Goal: Task Accomplishment & Management: Use online tool/utility

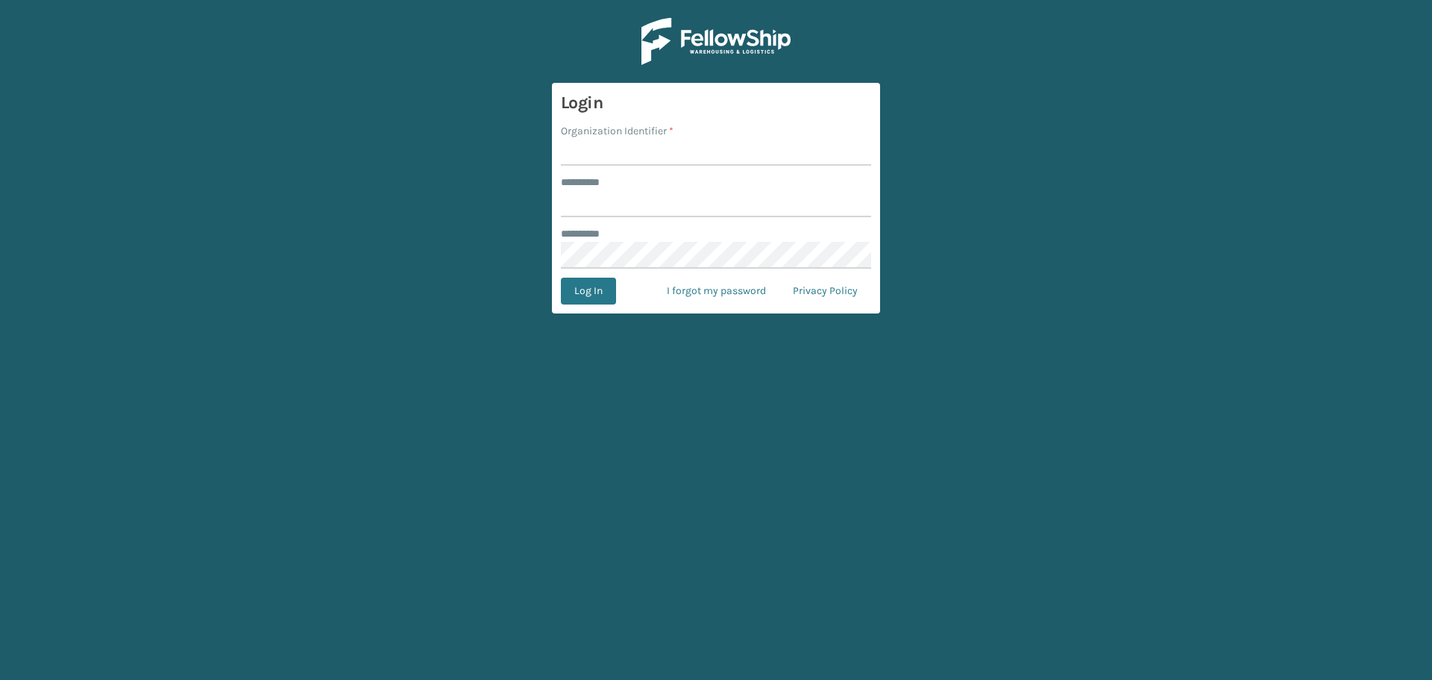
click at [609, 144] on input "Organization Identifier *" at bounding box center [716, 152] width 310 height 27
click at [603, 152] on input "Organization Identifier *" at bounding box center [716, 152] width 310 height 27
type input "SuperAdminOrganization"
click at [662, 198] on input "******** *" at bounding box center [716, 203] width 310 height 27
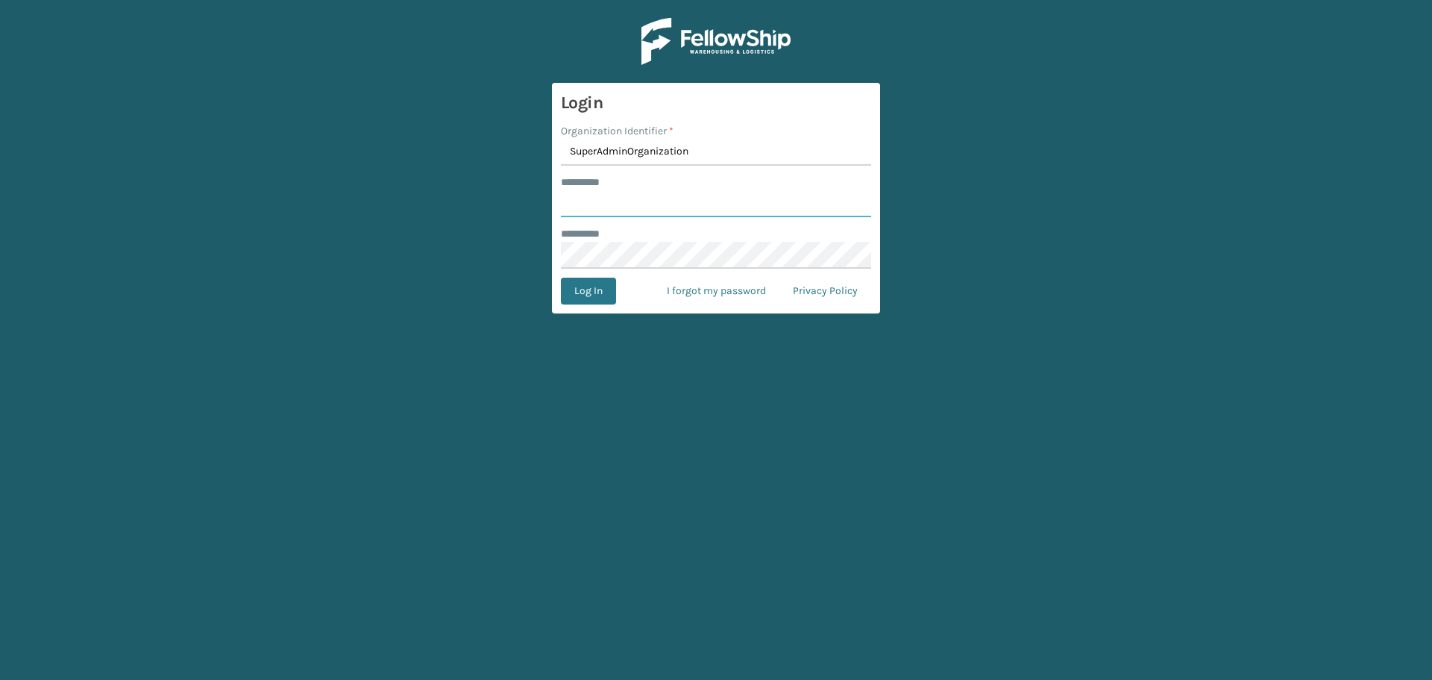
click at [662, 198] on input "******** *" at bounding box center [716, 203] width 310 height 27
type input "******"
click at [570, 290] on button "Log In" at bounding box center [588, 290] width 55 height 27
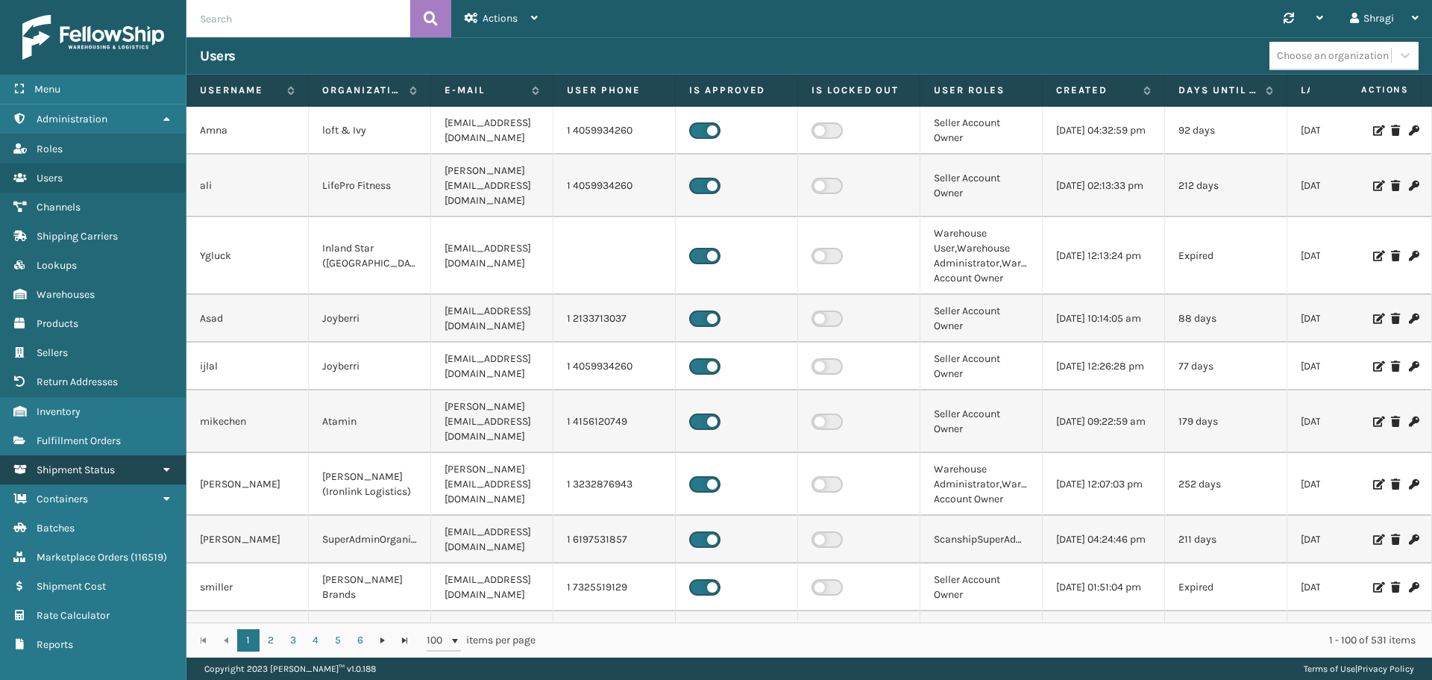
click at [121, 474] on link "Shipment Status" at bounding box center [93, 469] width 186 height 29
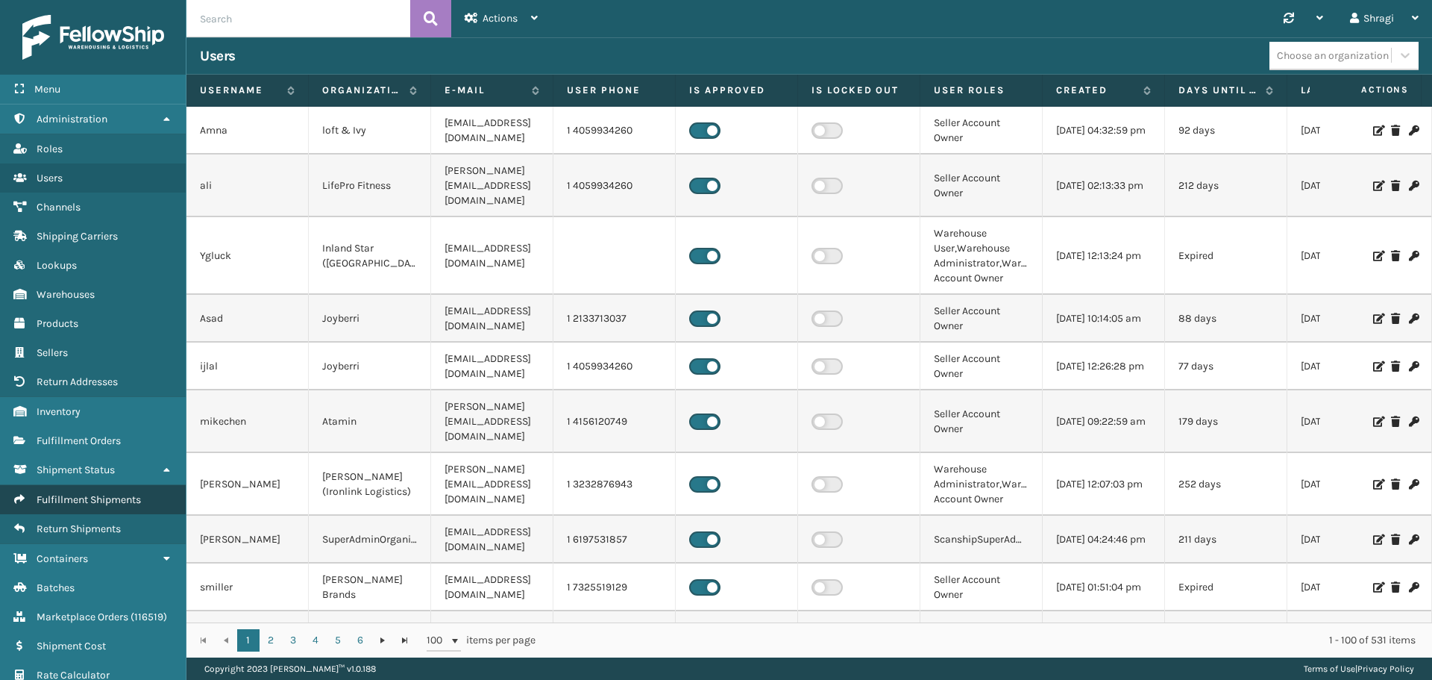
click at [82, 496] on span "Fulfillment Shipments" at bounding box center [89, 499] width 104 height 13
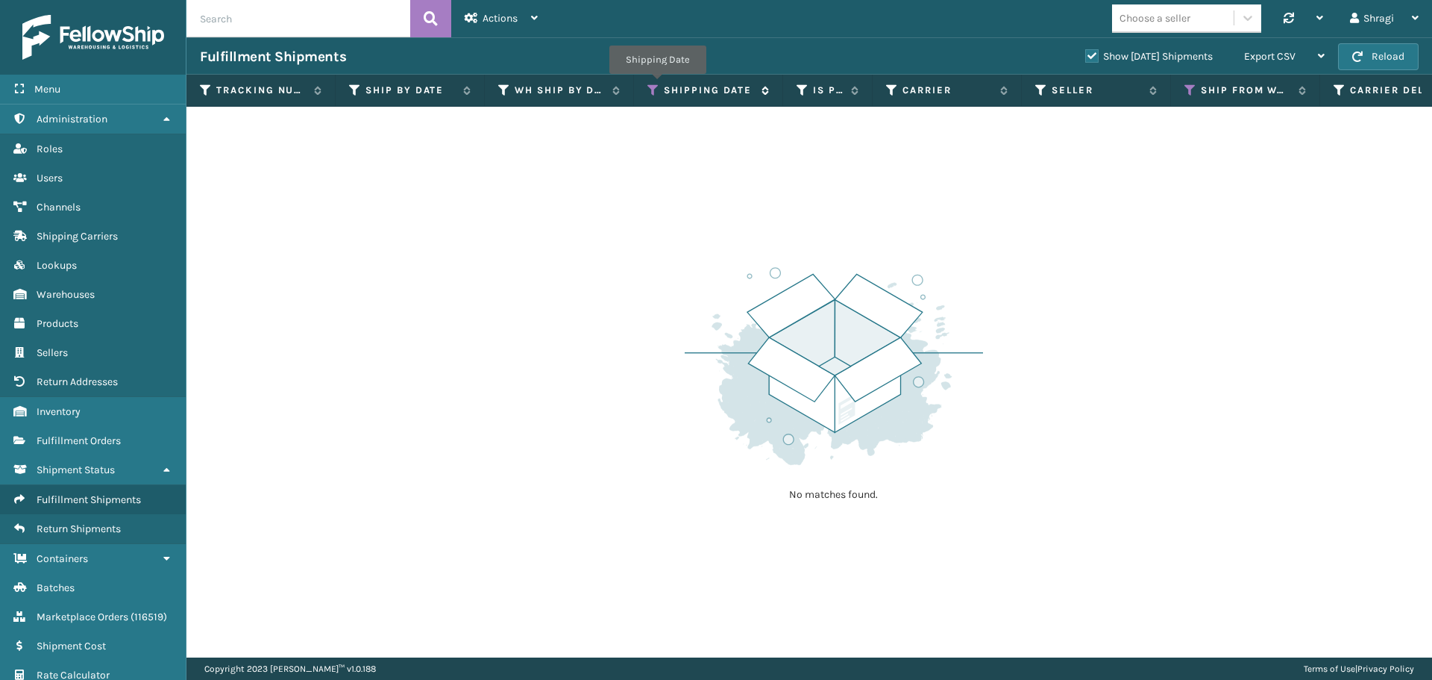
click at [657, 84] on icon at bounding box center [653, 90] width 12 height 13
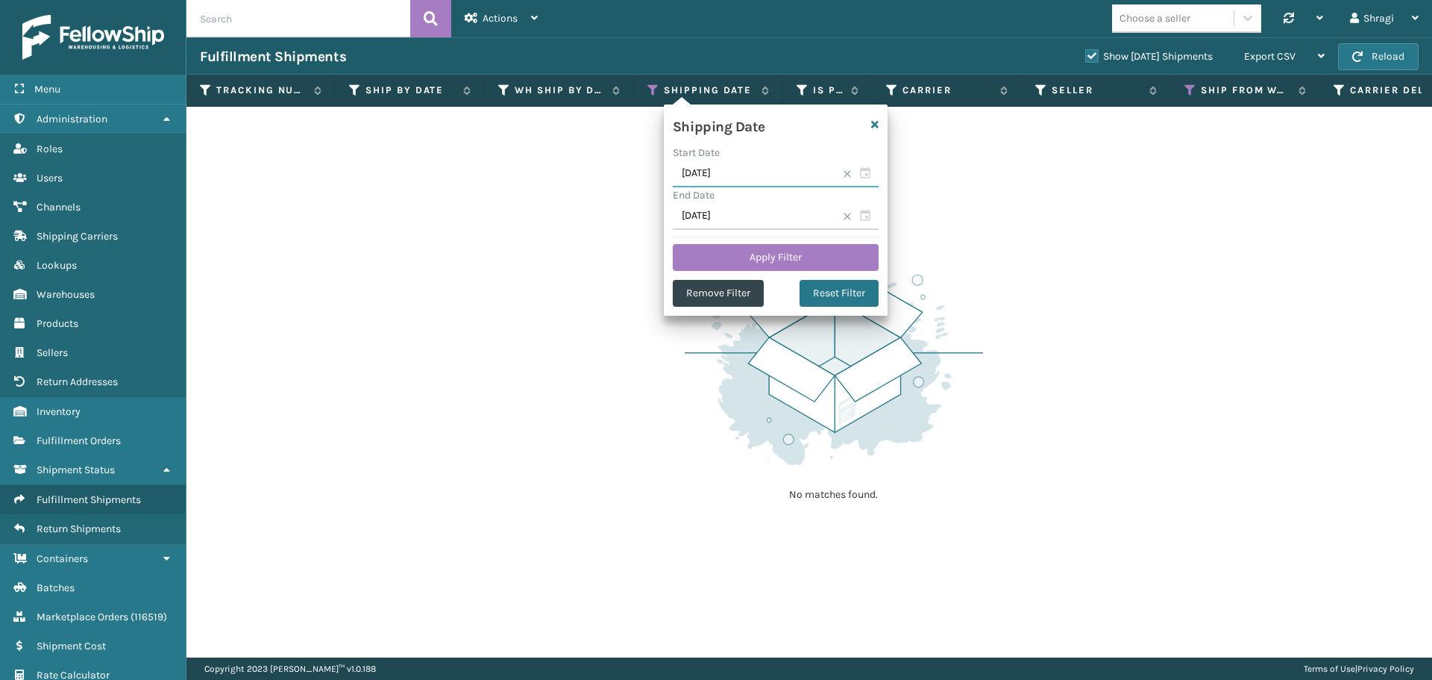
click at [745, 178] on input "[DATE]" at bounding box center [776, 173] width 206 height 27
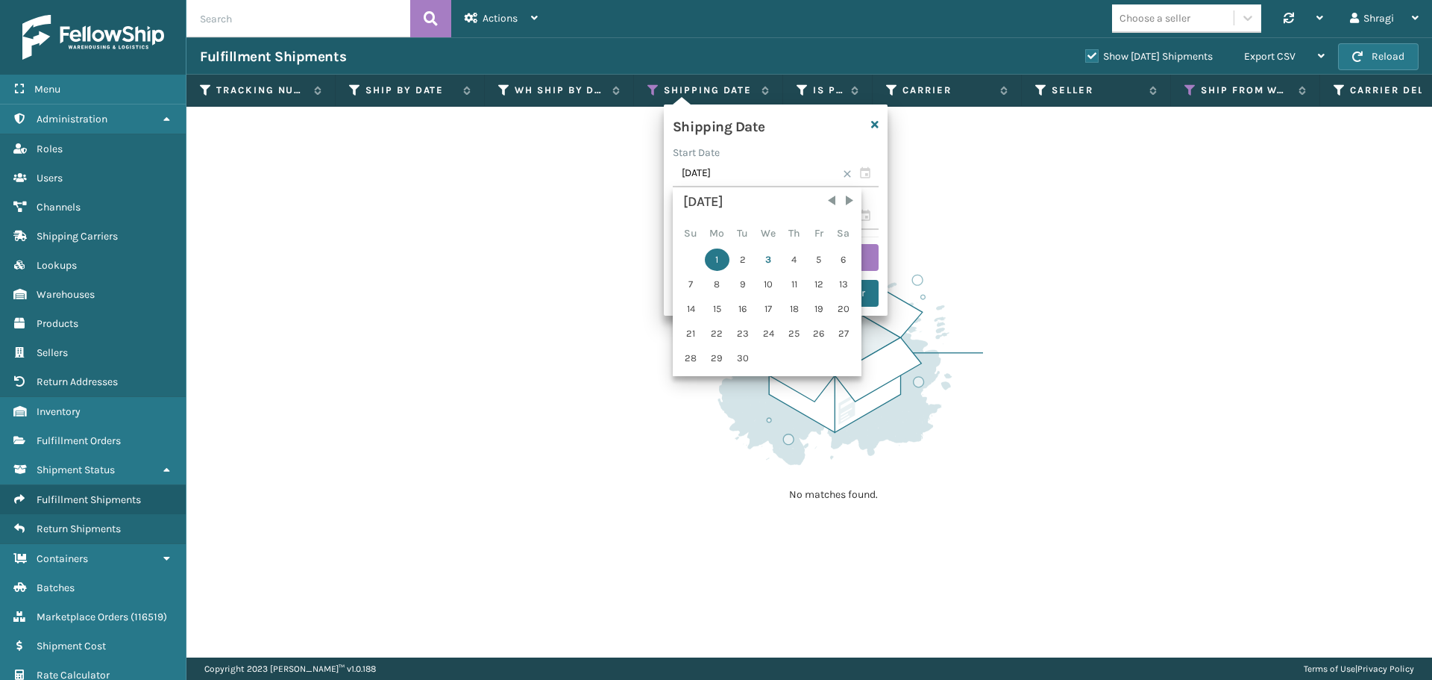
click at [744, 256] on div "2" at bounding box center [743, 259] width 22 height 22
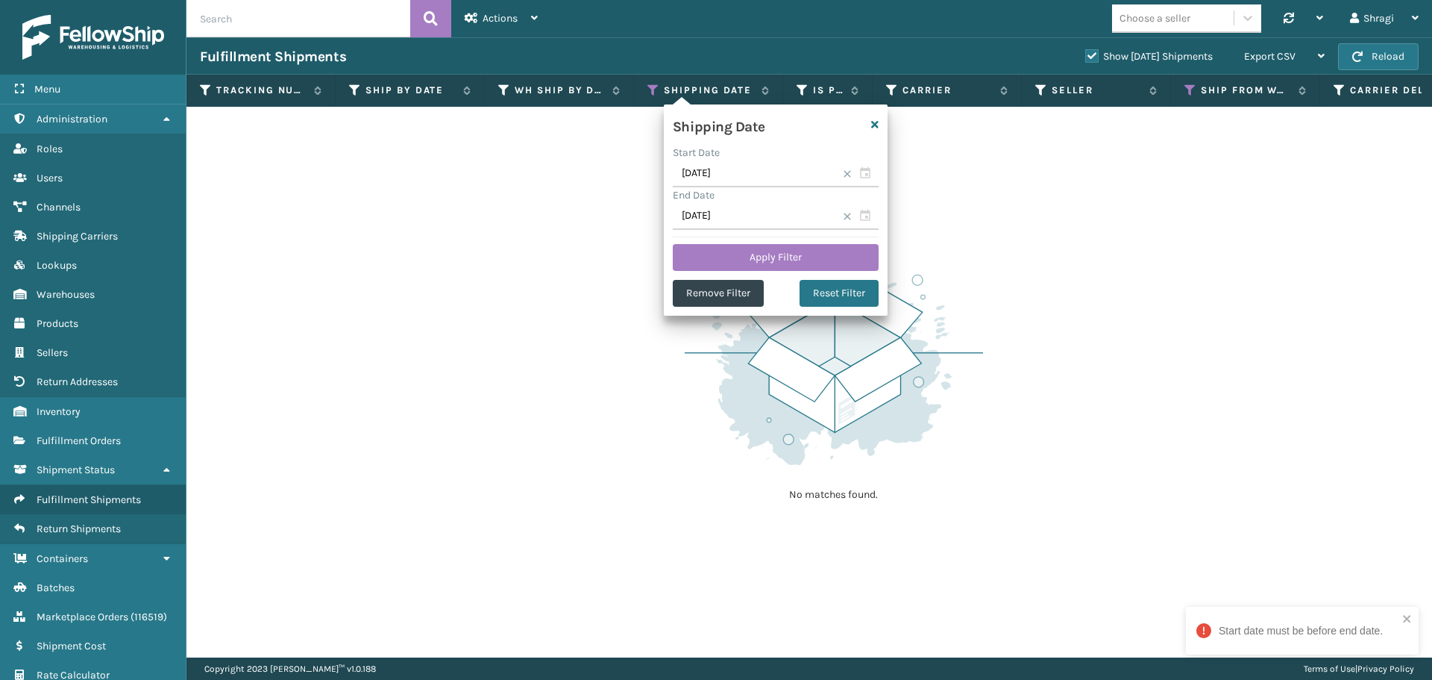
click at [765, 142] on div "Shipping Date" at bounding box center [776, 128] width 224 height 31
click at [858, 215] on input "[DATE]" at bounding box center [776, 216] width 206 height 27
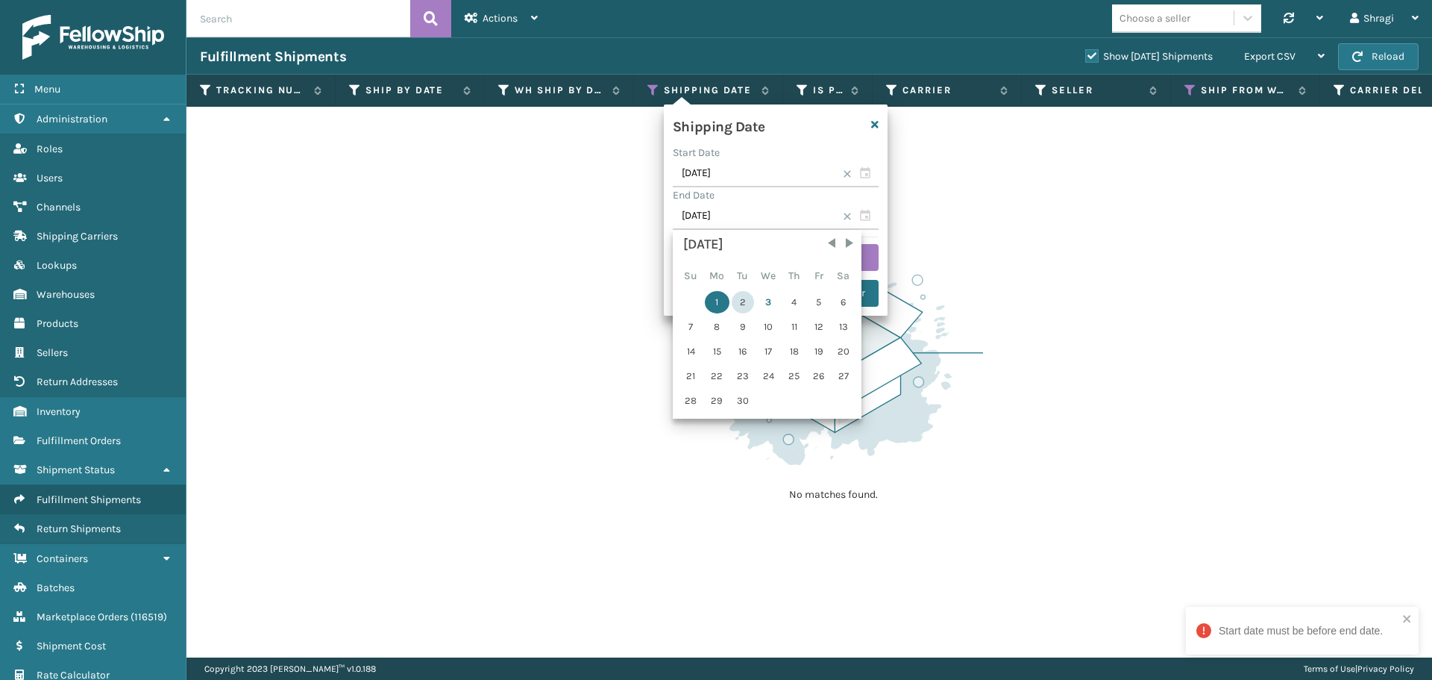
click at [740, 301] on div "2" at bounding box center [743, 302] width 22 height 22
type input "[DATE]"
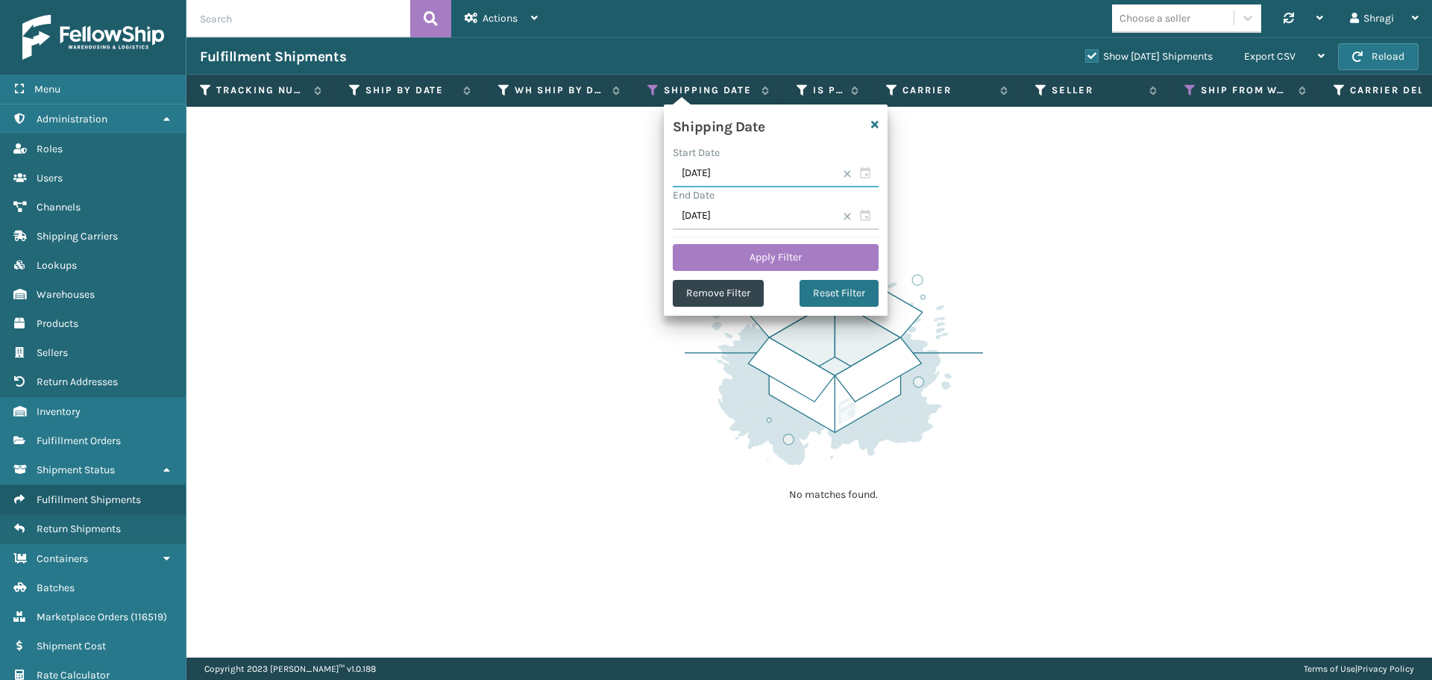
click at [745, 172] on input "[DATE]" at bounding box center [776, 173] width 206 height 27
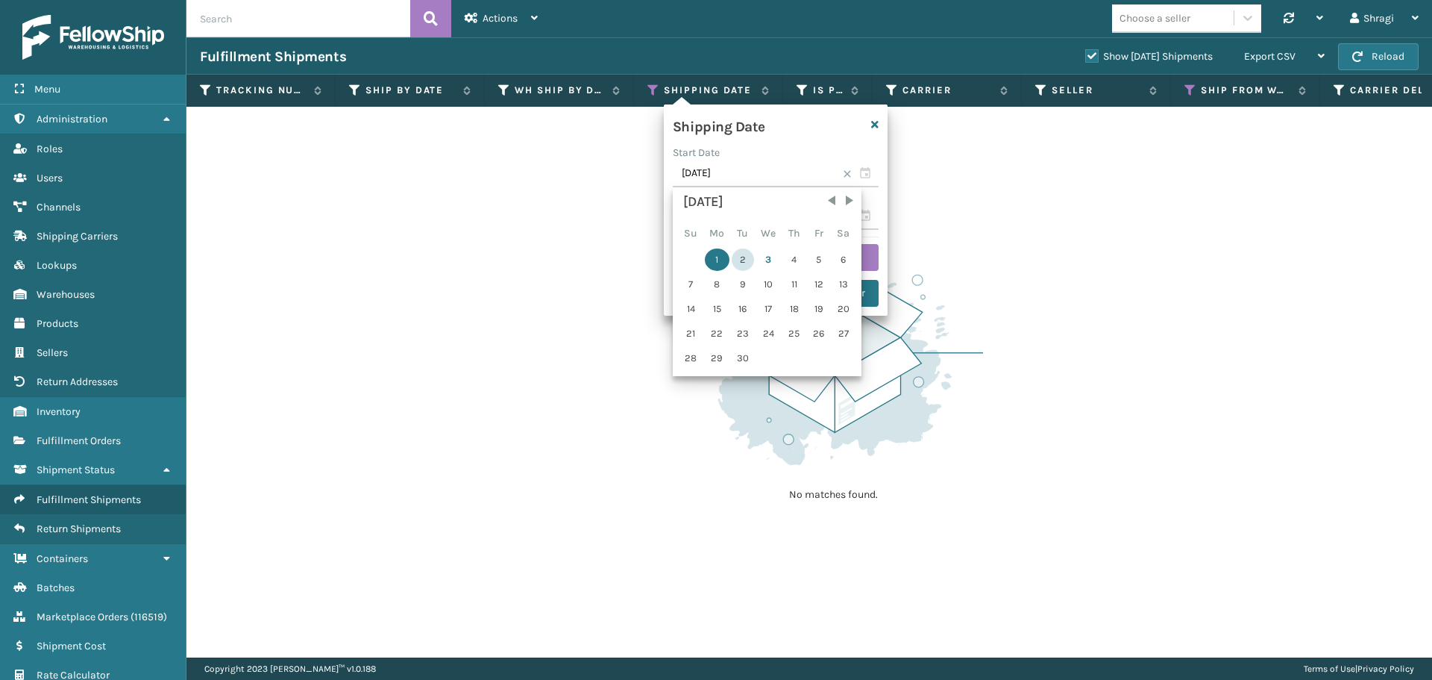
click at [738, 260] on div "2" at bounding box center [743, 259] width 22 height 22
type input "[DATE]"
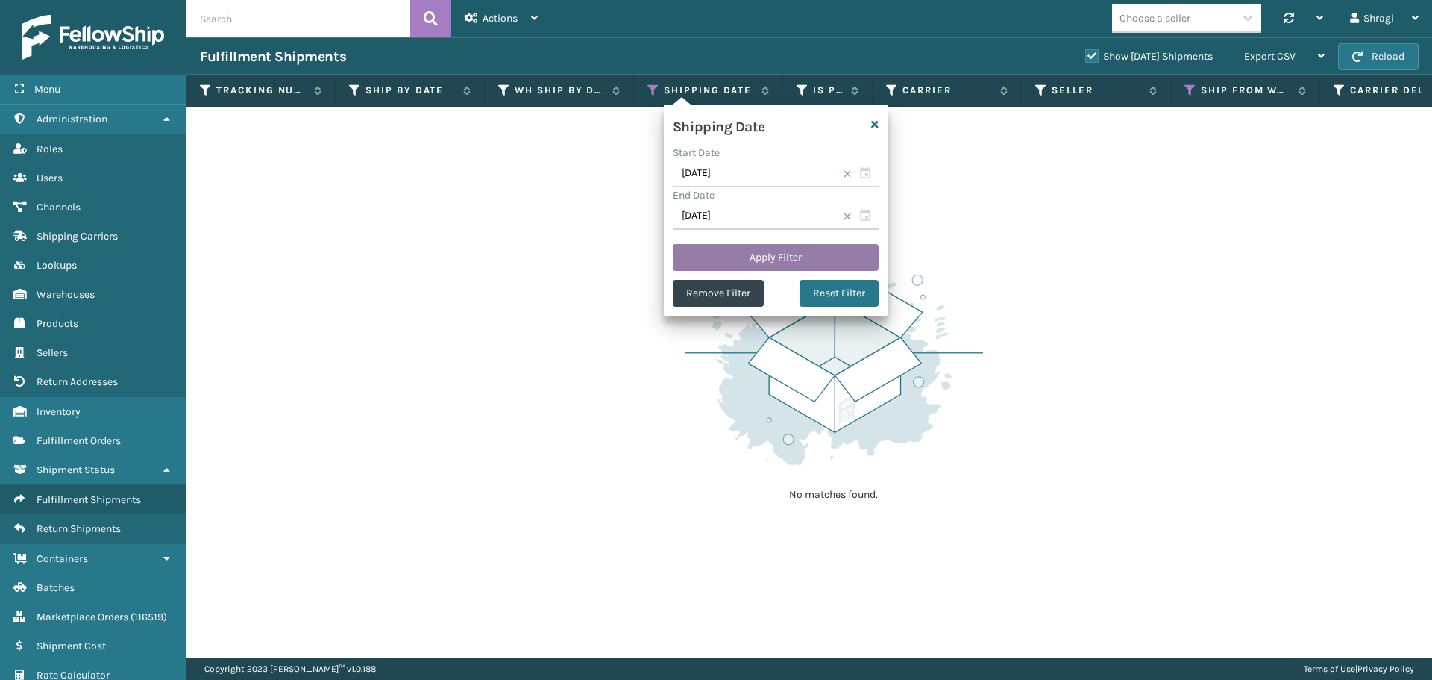
click at [747, 254] on button "Apply Filter" at bounding box center [776, 257] width 206 height 27
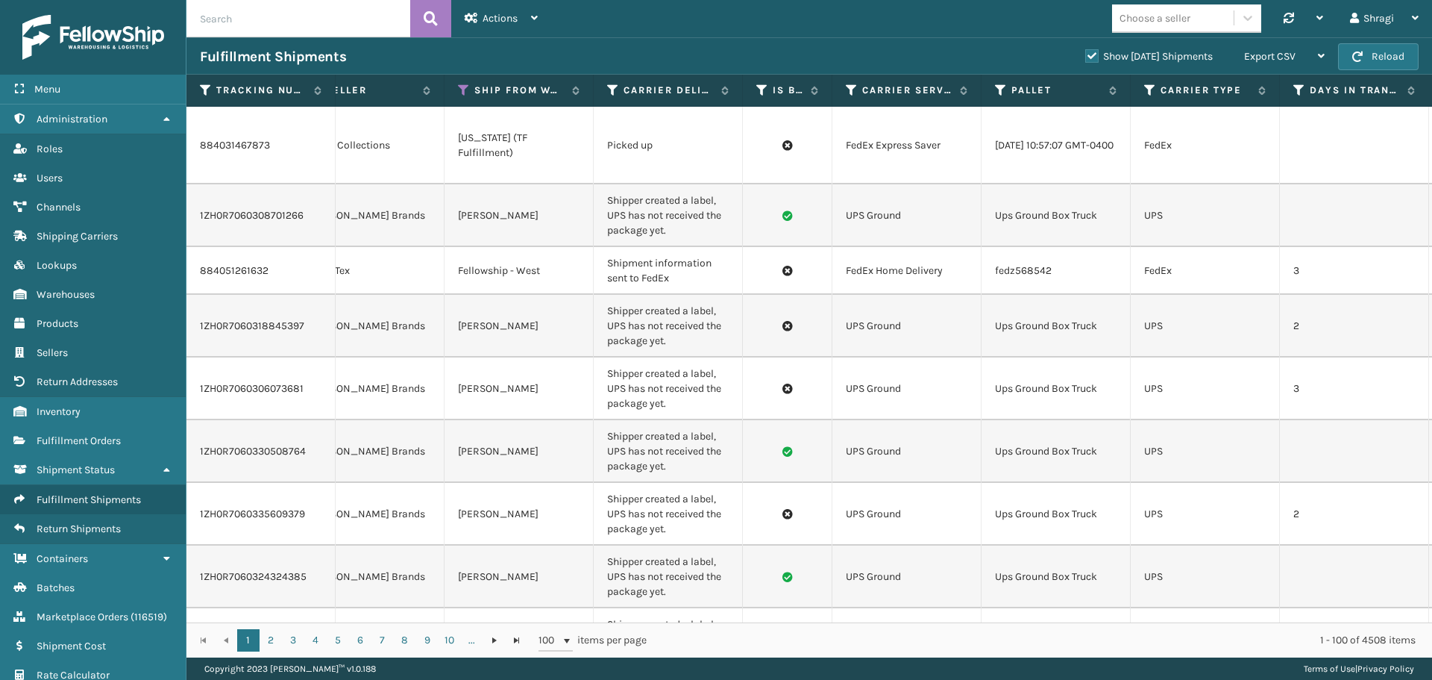
scroll to position [0, 818]
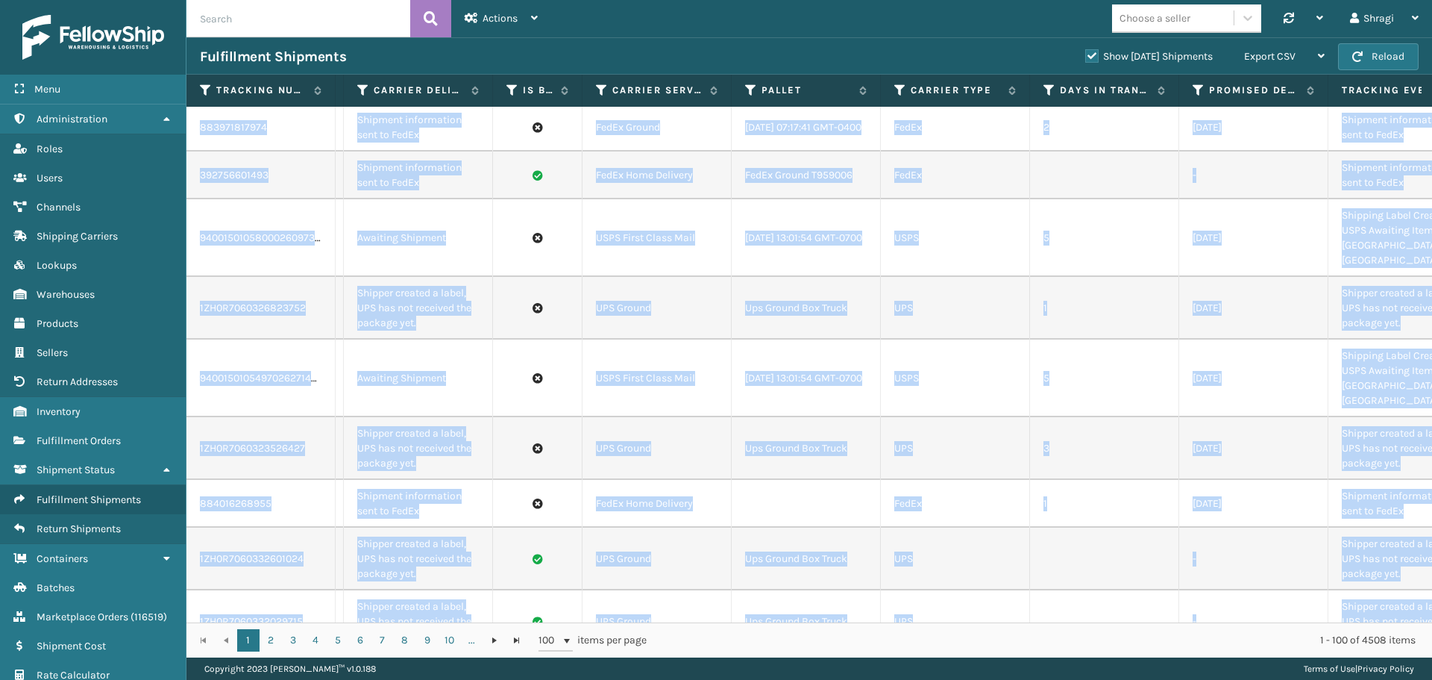
drag, startPoint x: 685, startPoint y: 609, endPoint x: 811, endPoint y: 609, distance: 126.1
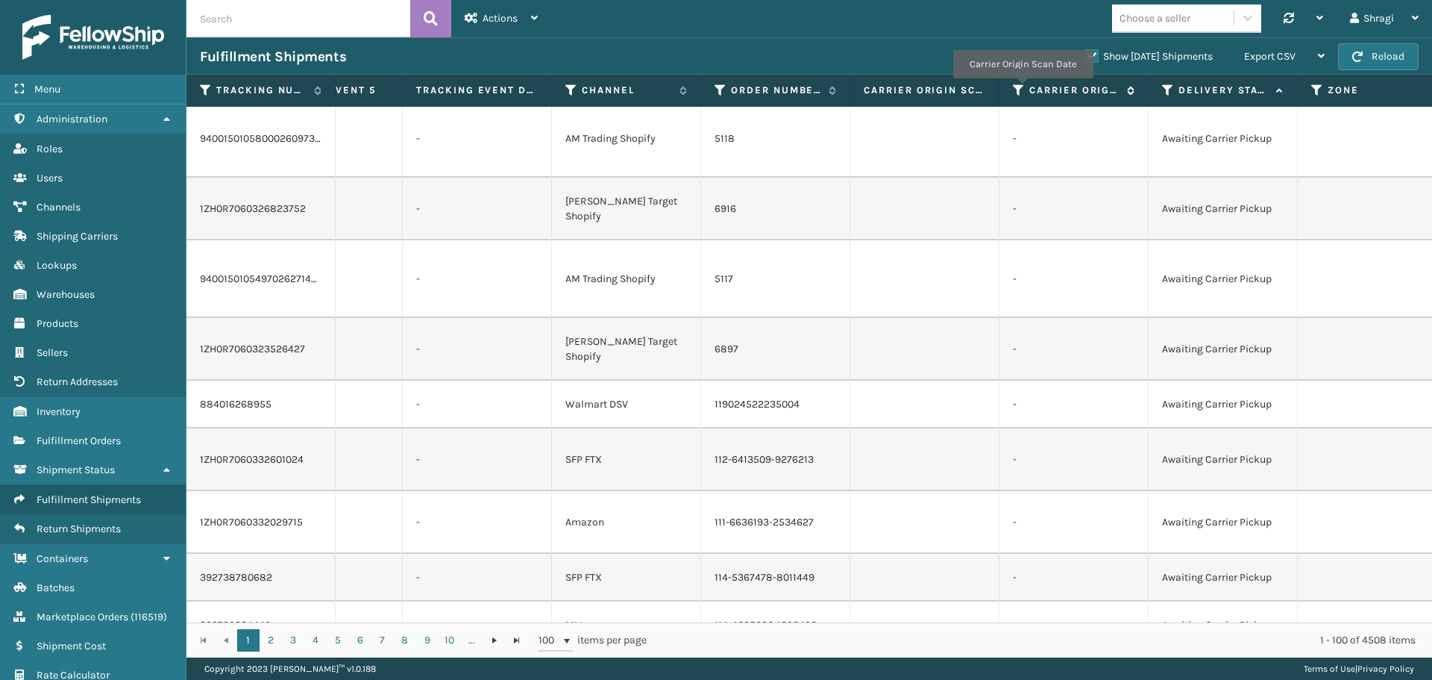
click at [1023, 90] on icon at bounding box center [1019, 90] width 12 height 13
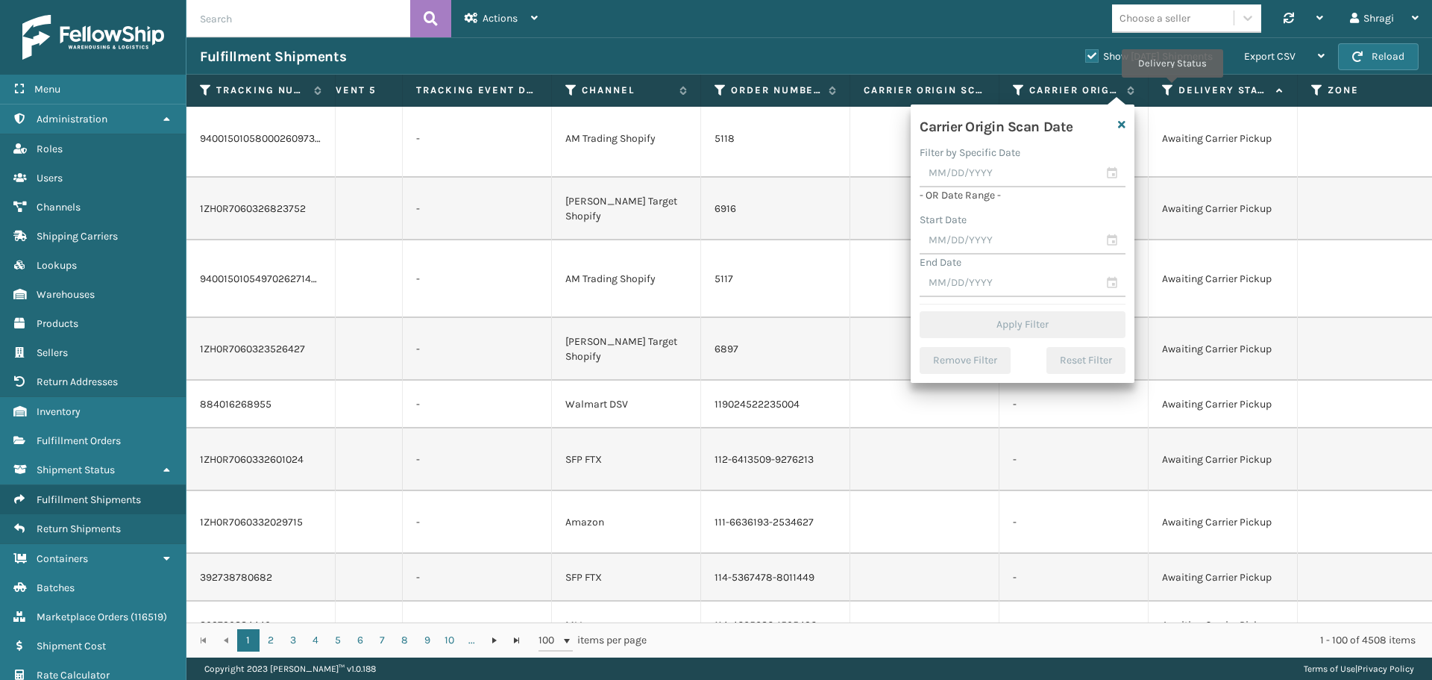
click at [1171, 84] on icon at bounding box center [1168, 90] width 12 height 13
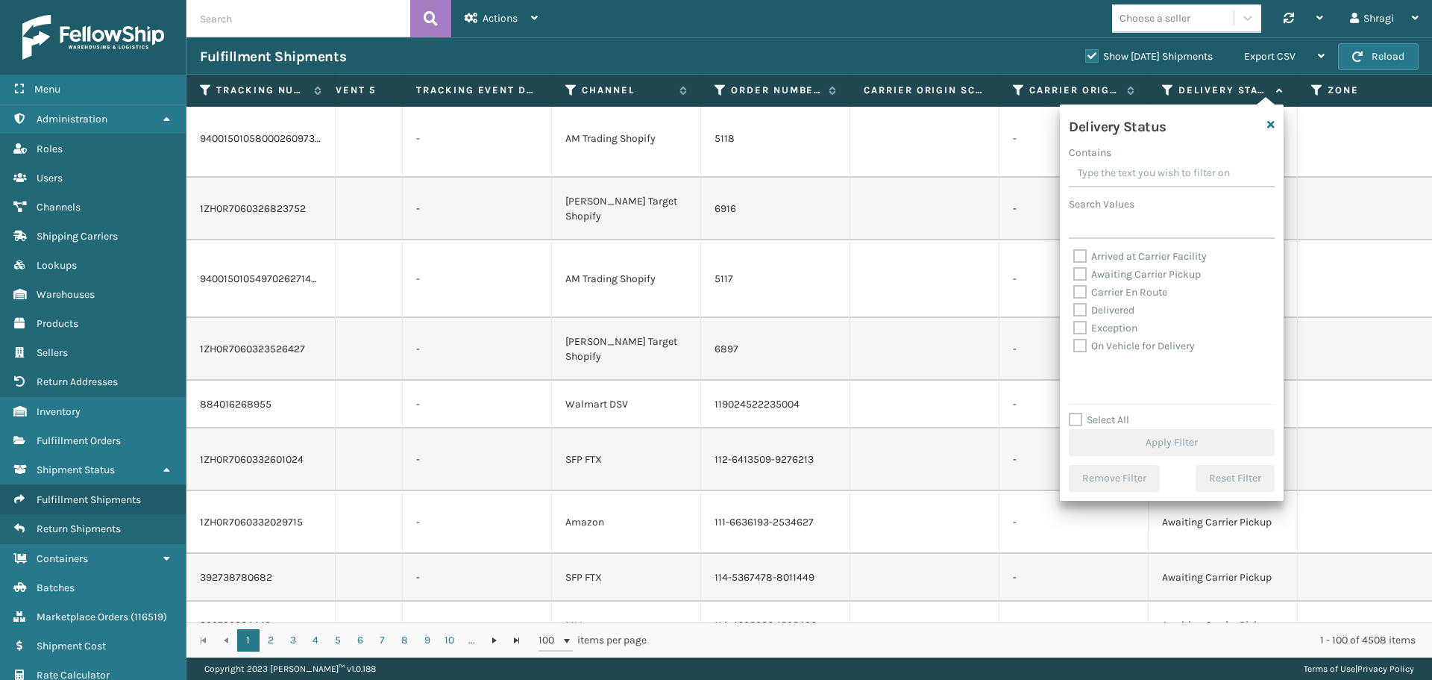
click at [1132, 277] on label "Awaiting Carrier Pickup" at bounding box center [1137, 274] width 128 height 13
click at [1074, 275] on input "Awaiting Carrier Pickup" at bounding box center [1073, 271] width 1 height 10
checkbox input "true"
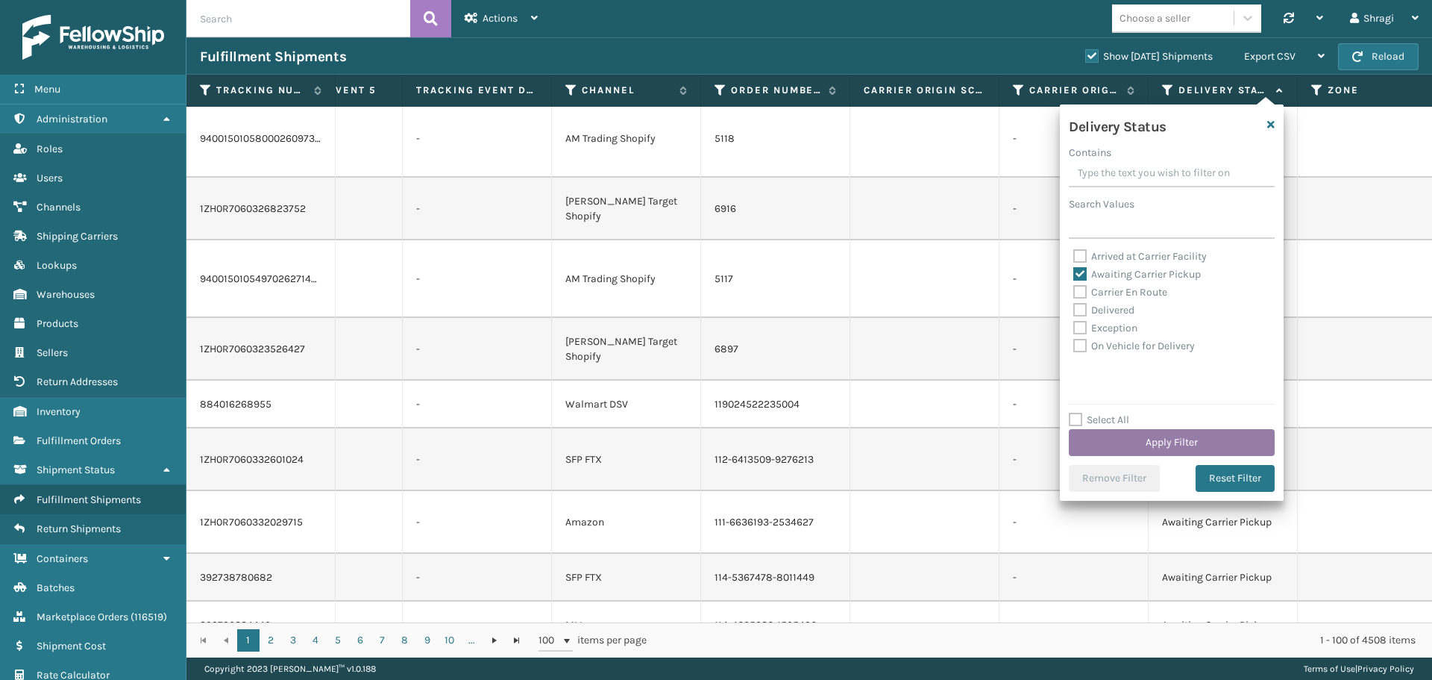
click at [1151, 439] on button "Apply Filter" at bounding box center [1172, 442] width 206 height 27
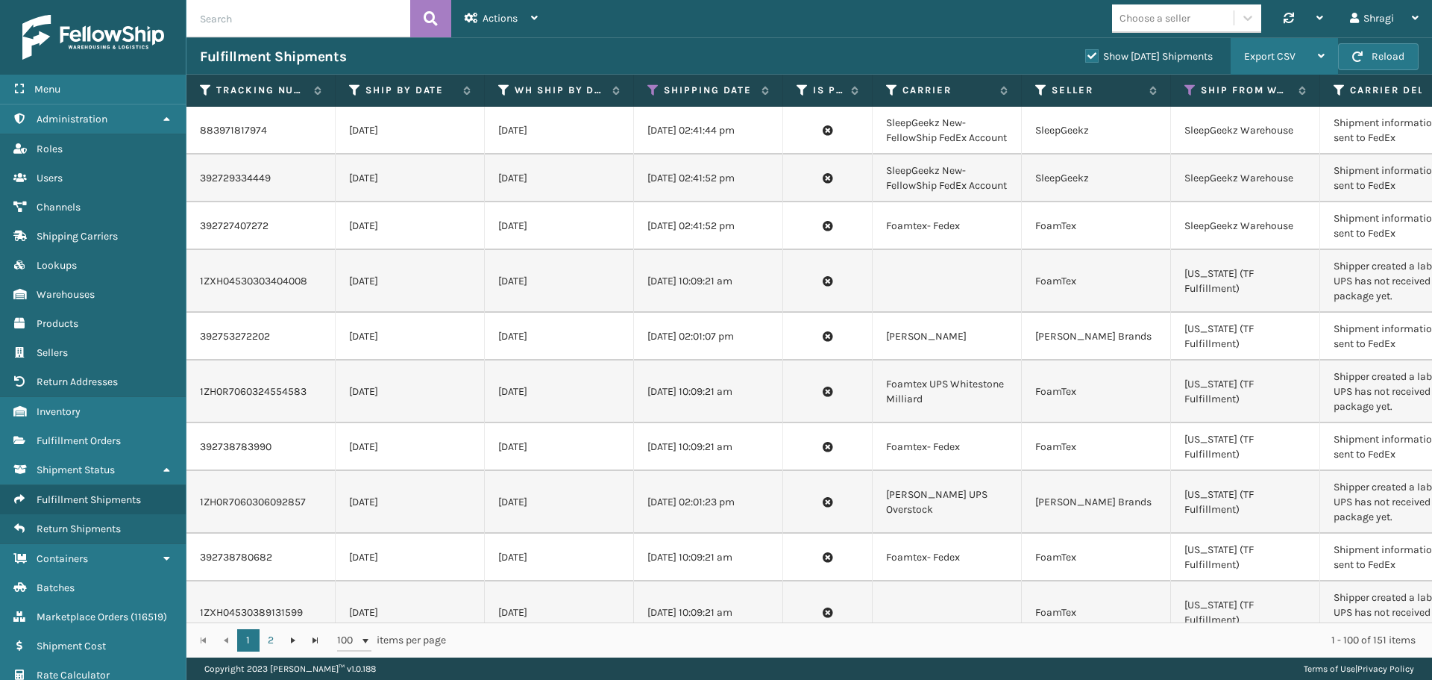
click at [1269, 54] on span "Export CSV" at bounding box center [1269, 56] width 51 height 13
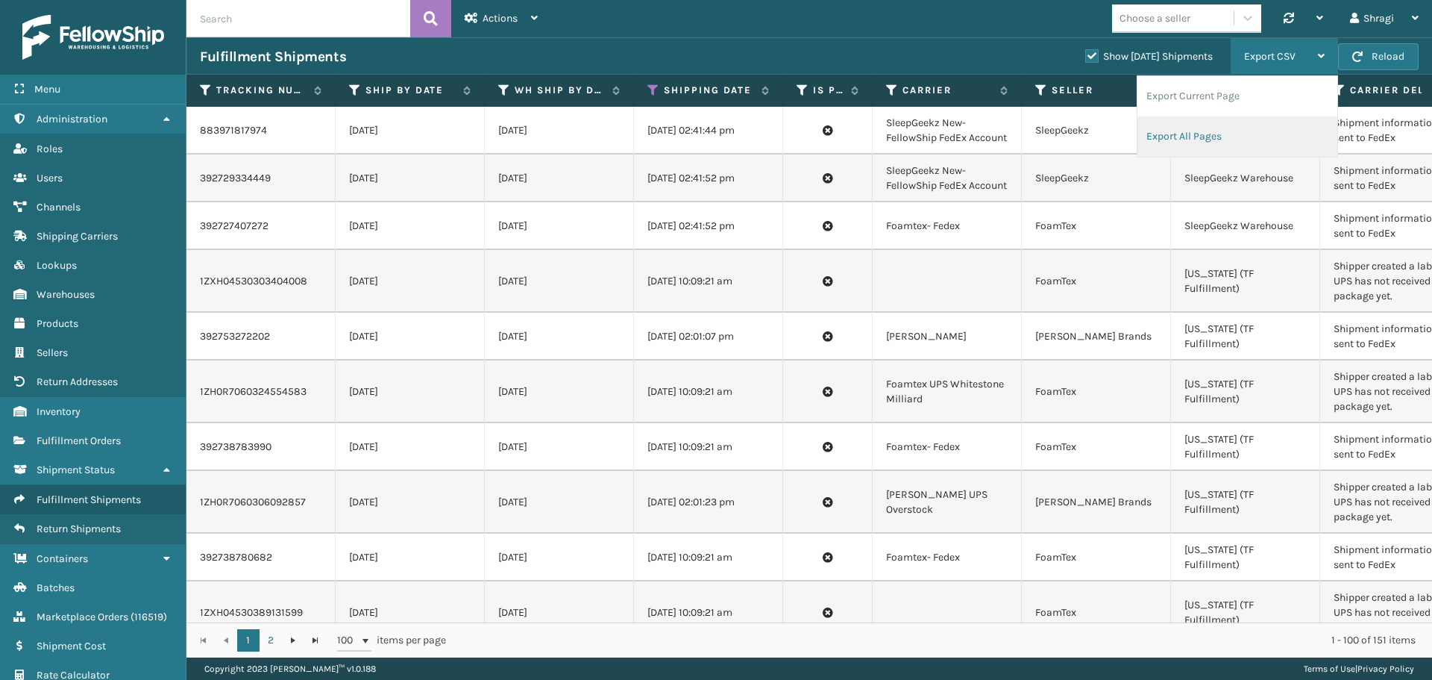
click at [1204, 132] on li "Export All Pages" at bounding box center [1238, 136] width 200 height 40
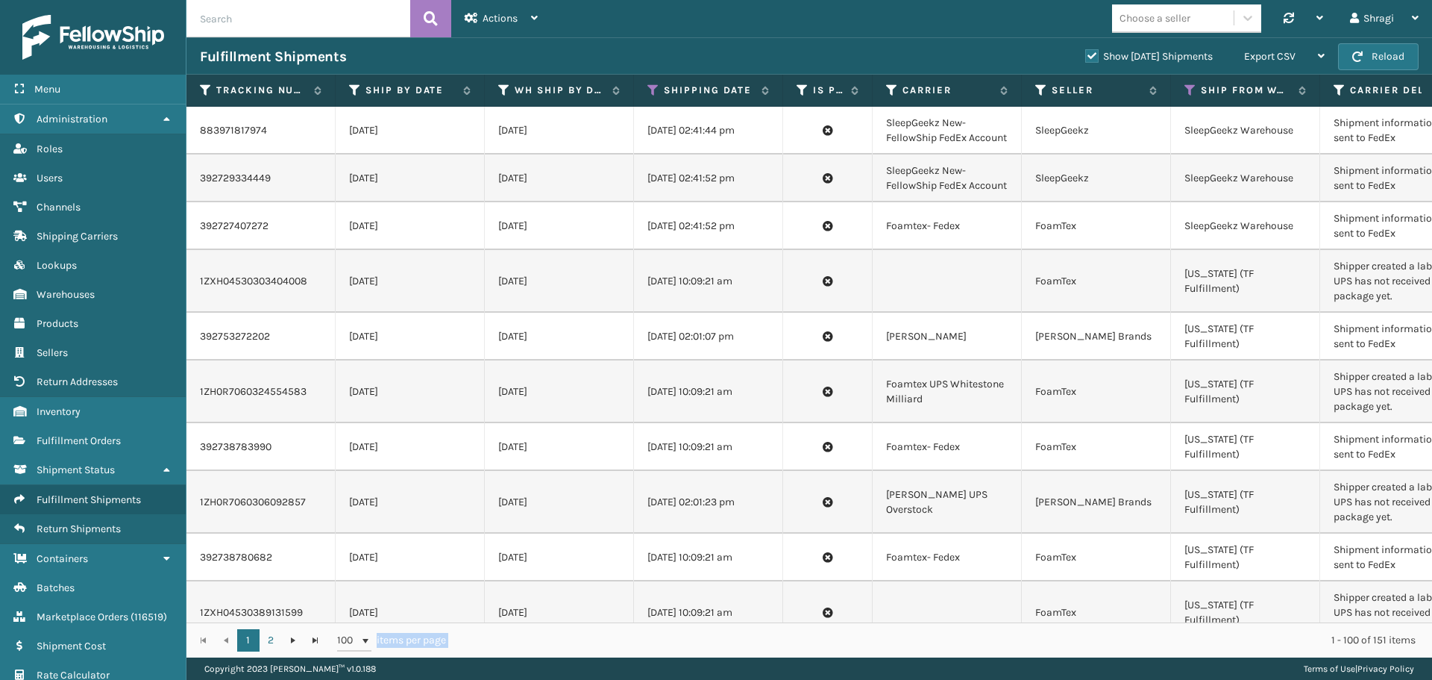
drag, startPoint x: 438, startPoint y: 623, endPoint x: 690, endPoint y: 627, distance: 252.2
click at [690, 627] on div "1 2 1 2 100 items per page 1 - 100 of 151 items" at bounding box center [809, 639] width 1246 height 35
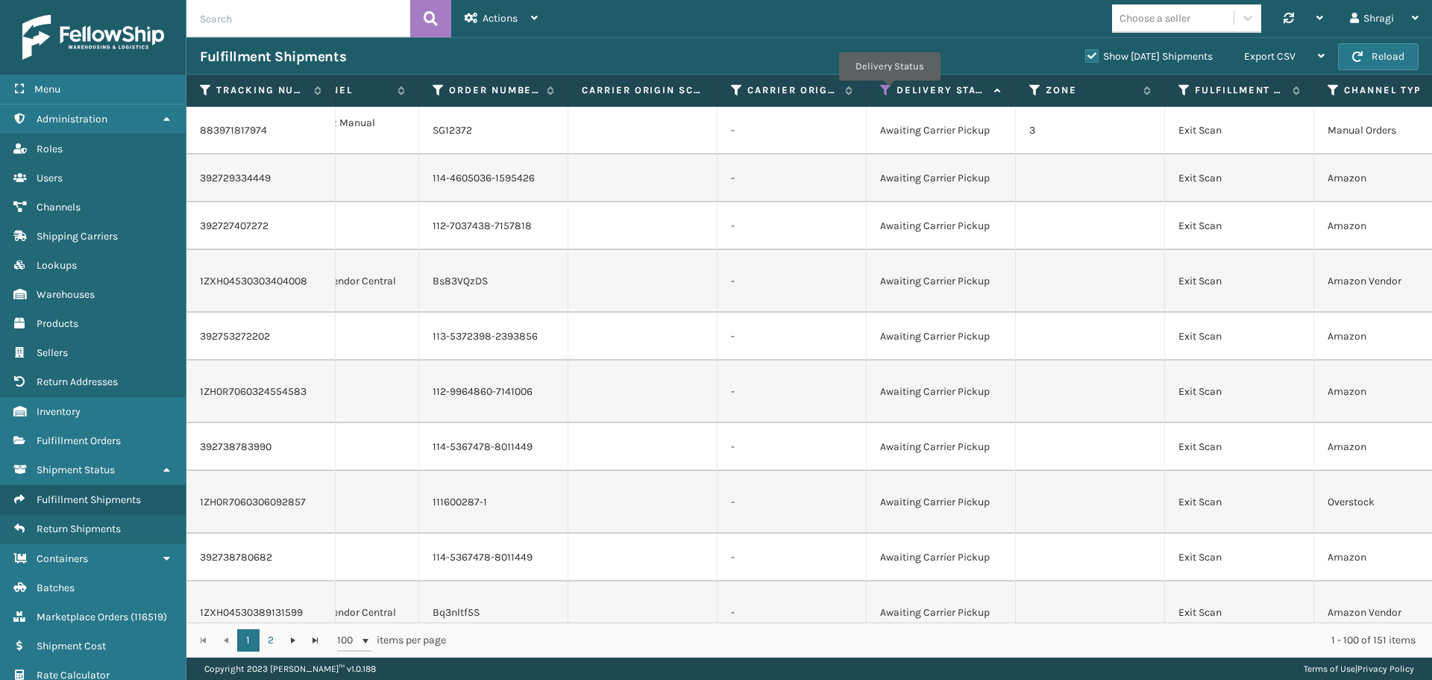
click at [889, 91] on icon at bounding box center [886, 90] width 12 height 13
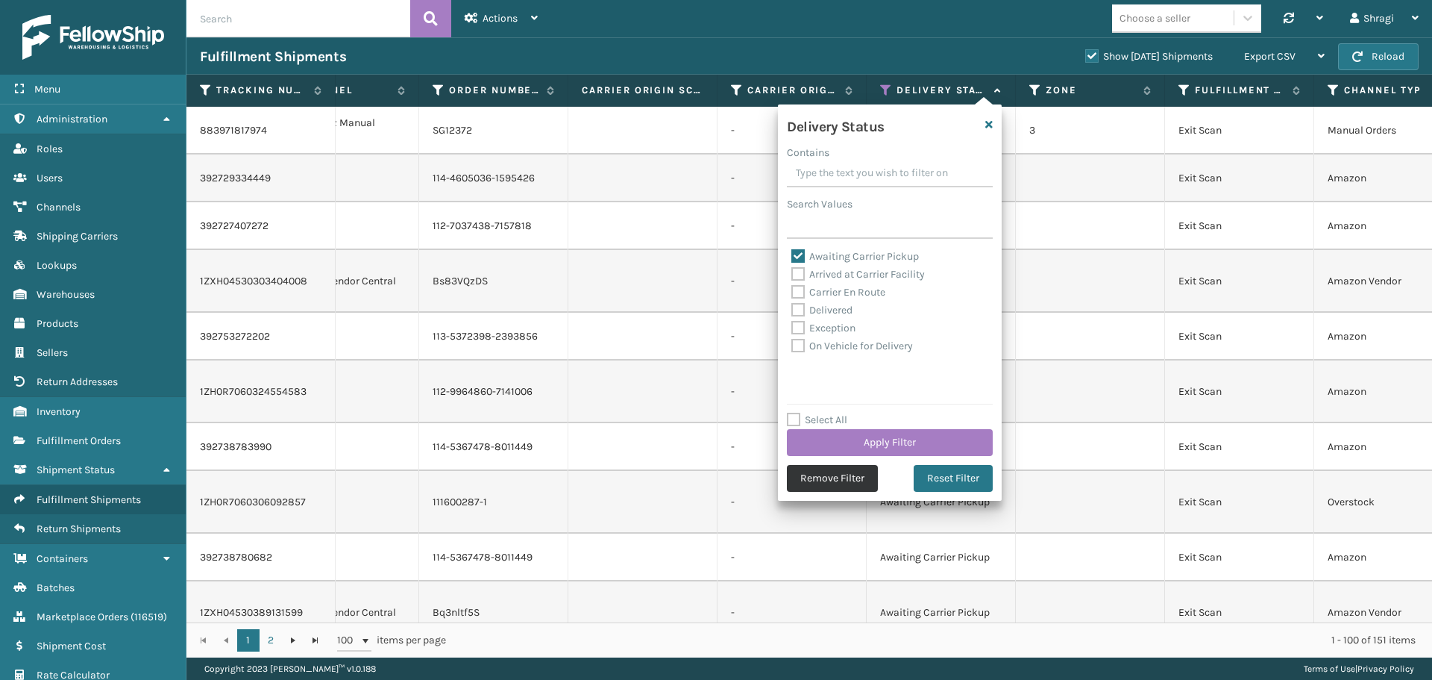
click at [827, 476] on button "Remove Filter" at bounding box center [832, 478] width 91 height 27
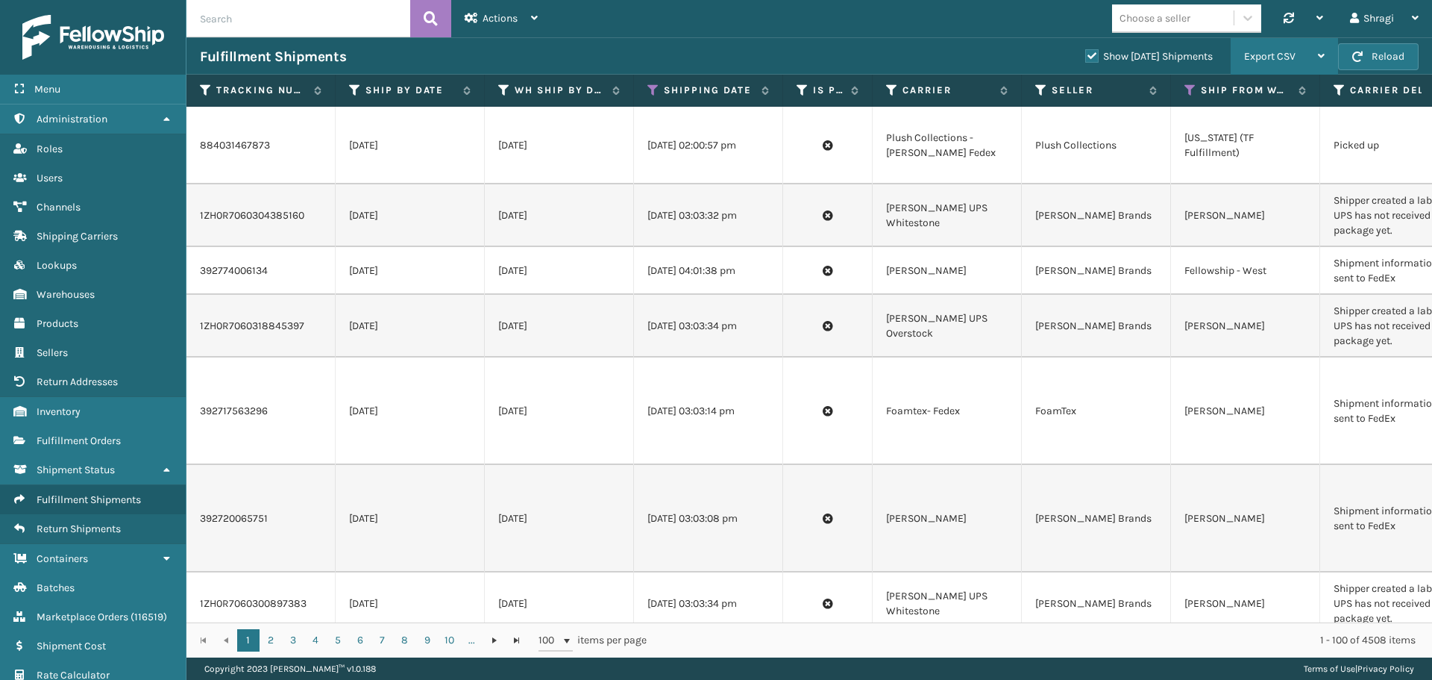
click at [1256, 47] on div "Export CSV" at bounding box center [1284, 56] width 81 height 37
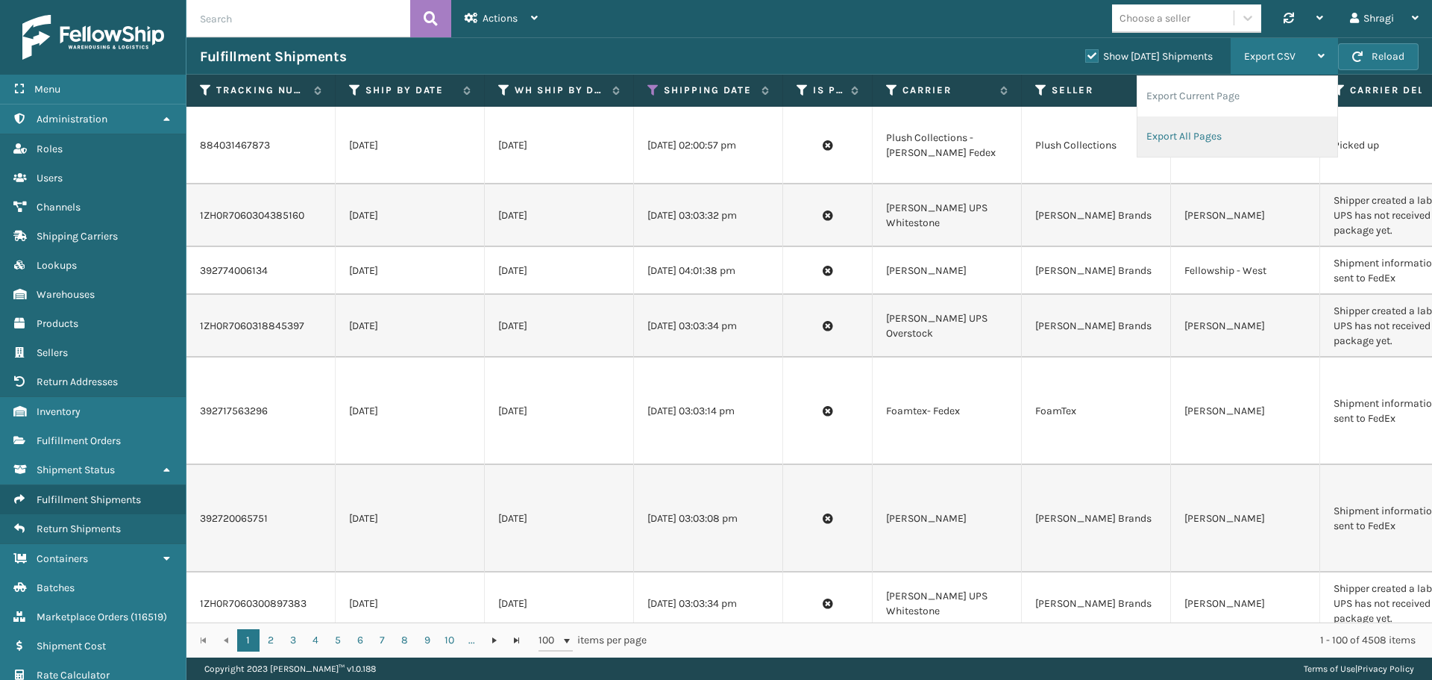
click at [1197, 141] on li "Export All Pages" at bounding box center [1238, 136] width 200 height 40
